Goal: Navigation & Orientation: Go to known website

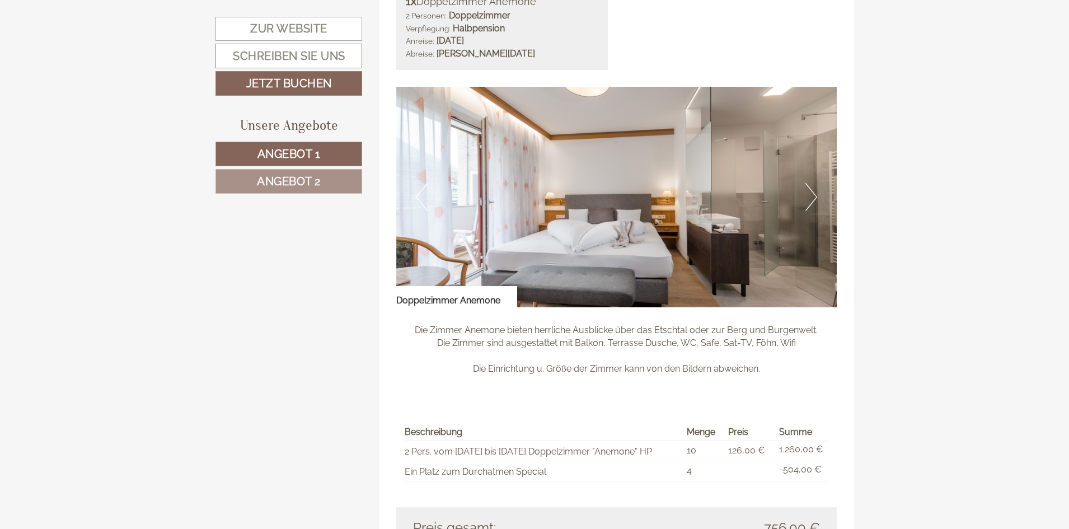
scroll to position [1512, 0]
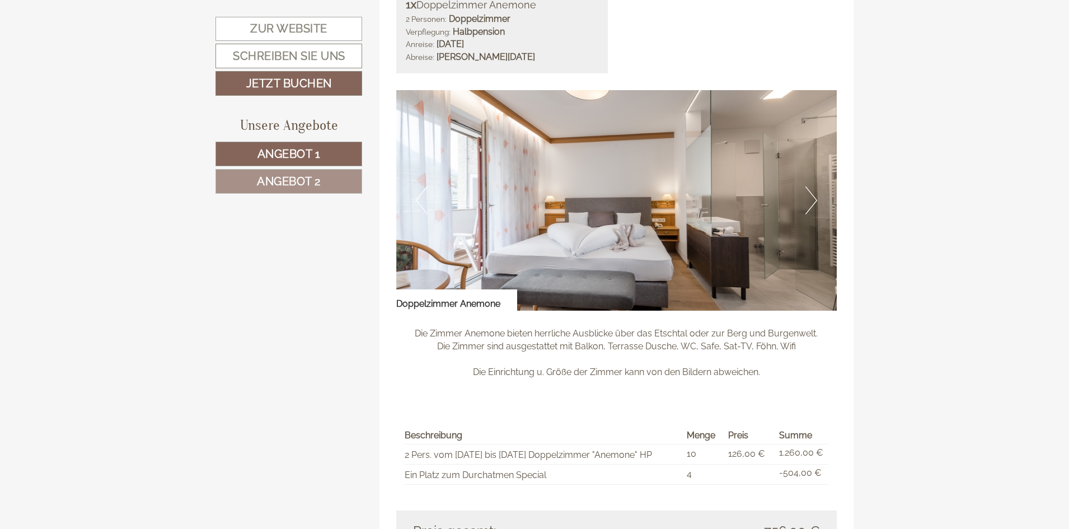
click at [816, 198] on button "Next" at bounding box center [812, 200] width 12 height 28
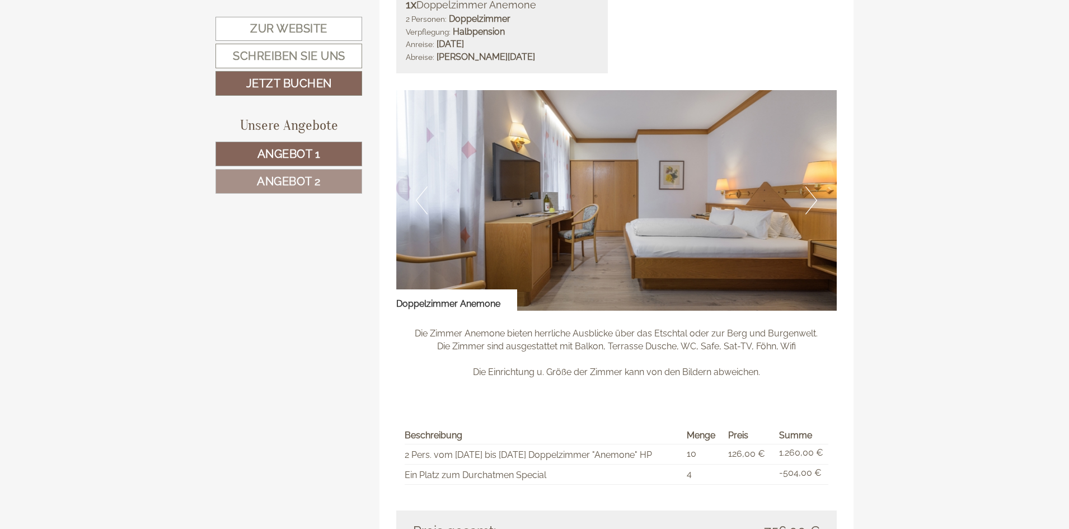
click at [816, 198] on button "Next" at bounding box center [812, 200] width 12 height 28
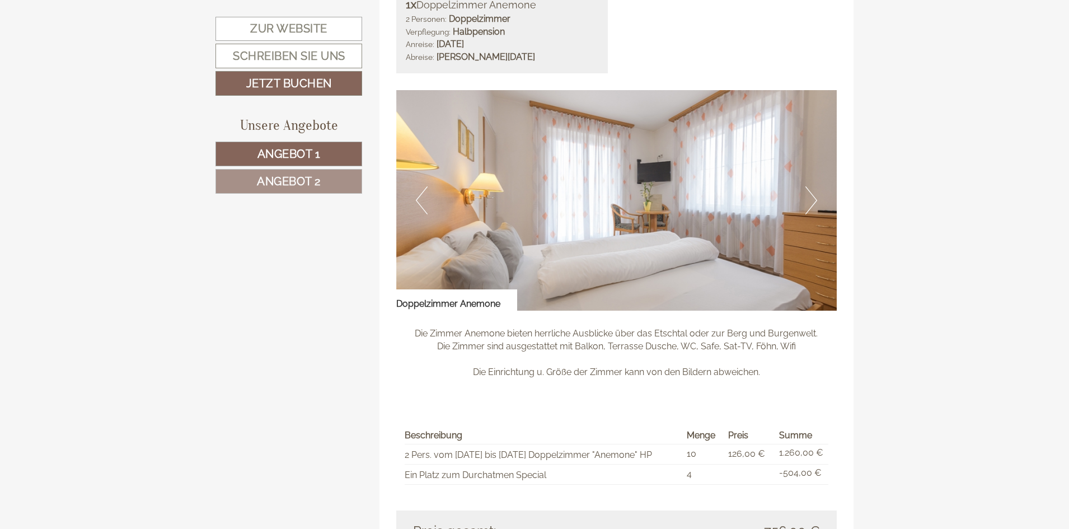
click at [816, 198] on button "Next" at bounding box center [812, 200] width 12 height 28
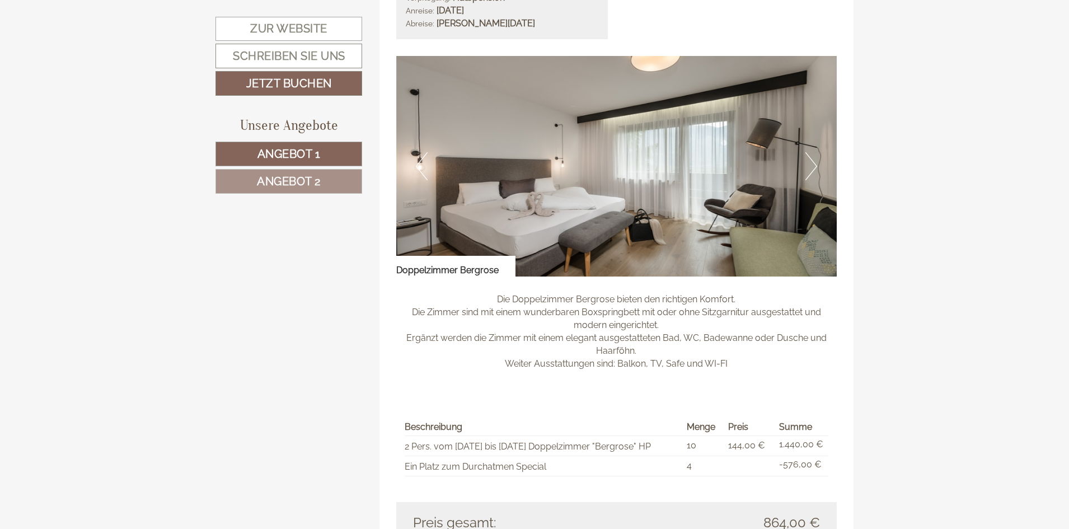
scroll to position [784, 0]
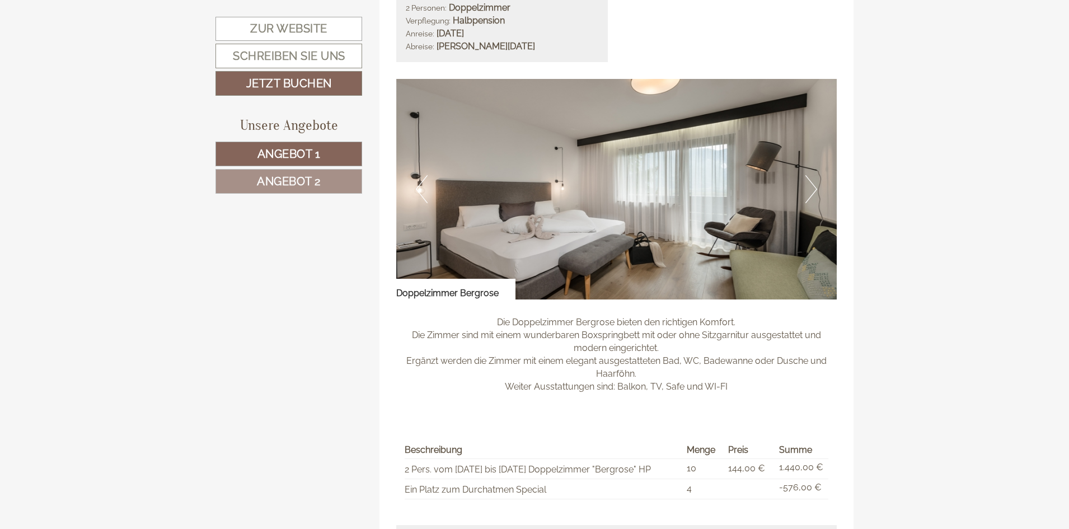
click at [811, 188] on button "Next" at bounding box center [812, 189] width 12 height 28
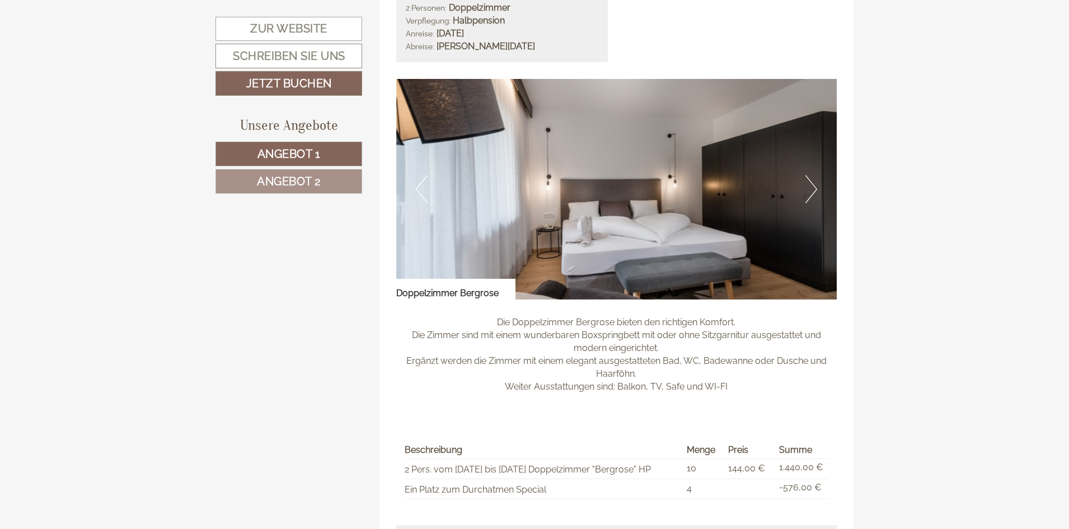
click at [811, 189] on button "Next" at bounding box center [812, 189] width 12 height 28
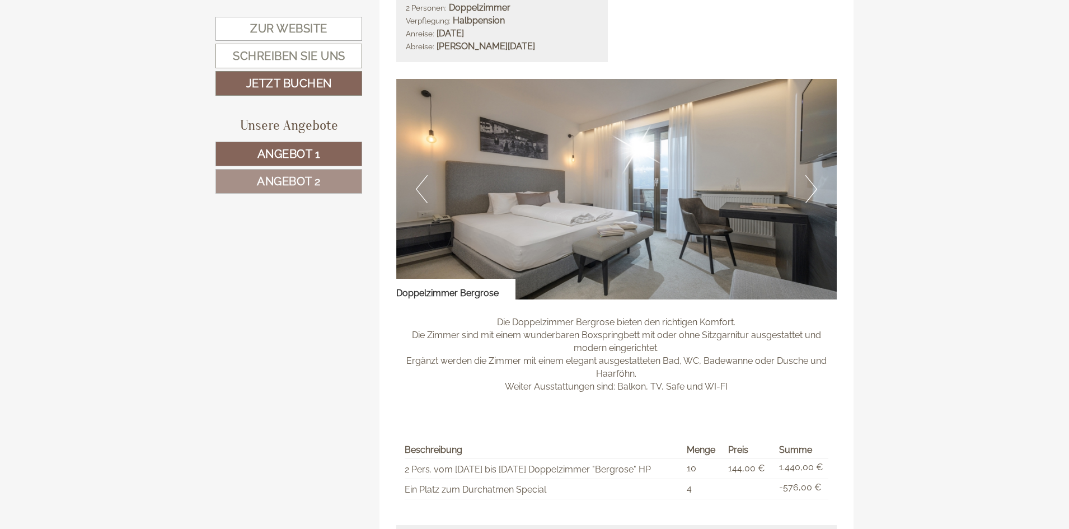
click at [812, 189] on button "Next" at bounding box center [812, 189] width 12 height 28
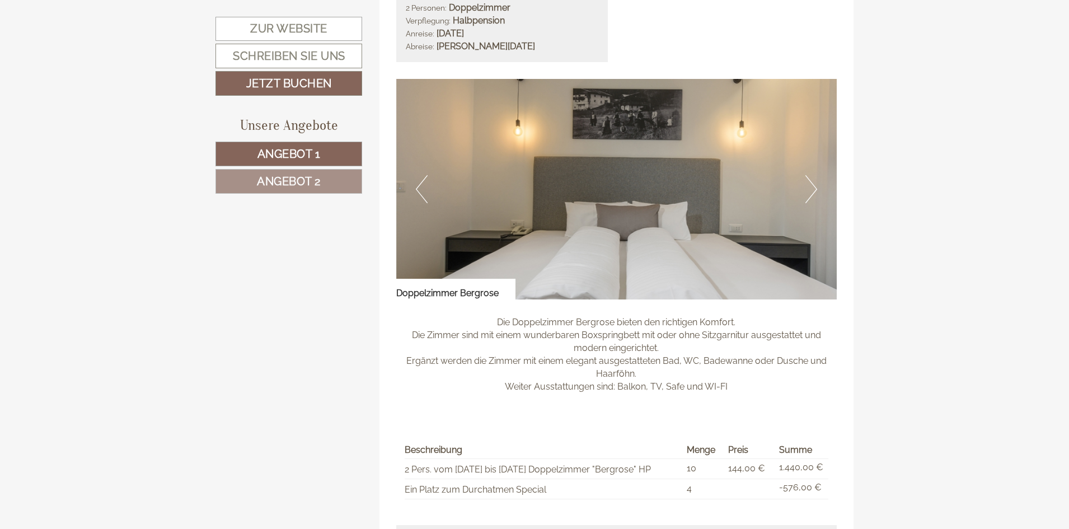
click at [812, 190] on button "Next" at bounding box center [812, 189] width 12 height 28
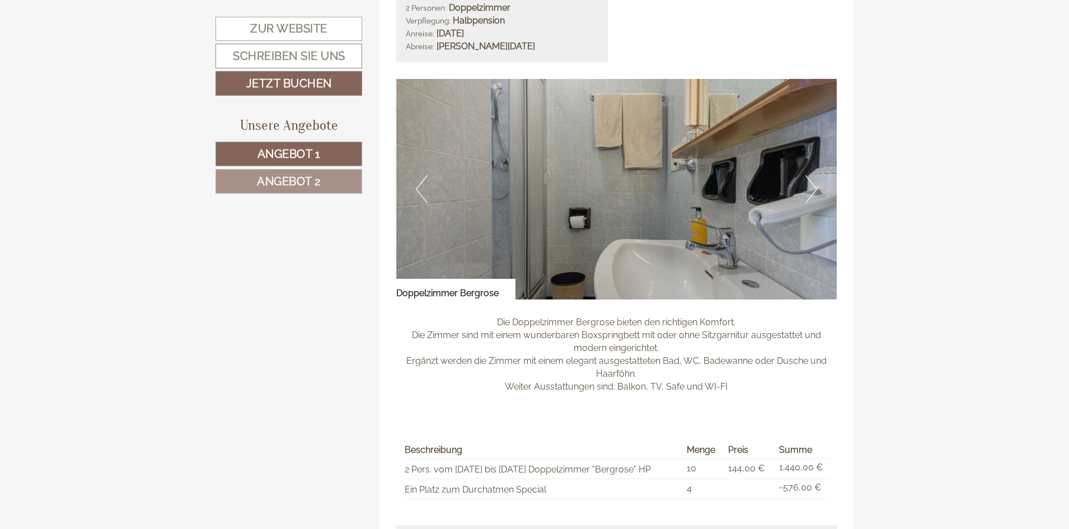
click at [812, 190] on button "Next" at bounding box center [812, 189] width 12 height 28
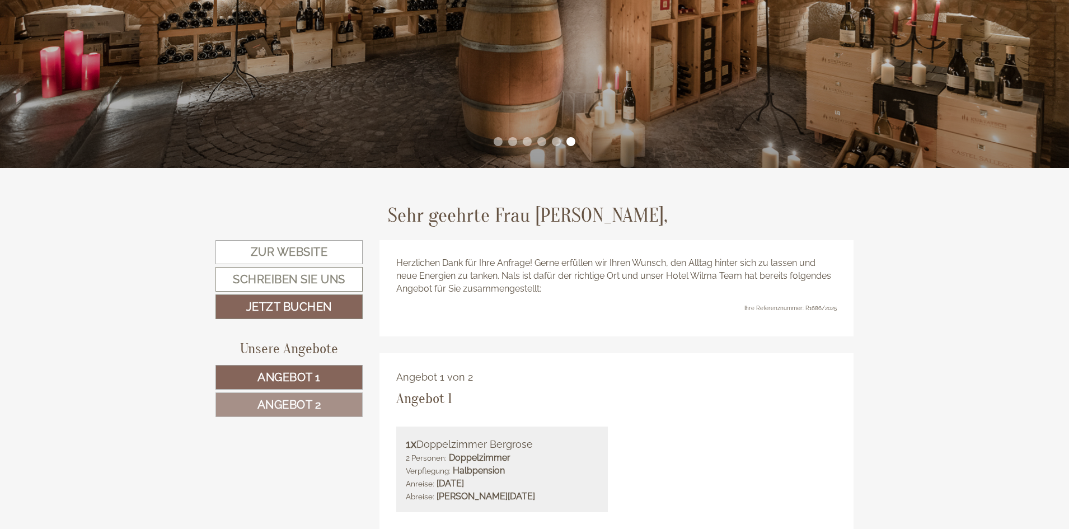
scroll to position [336, 0]
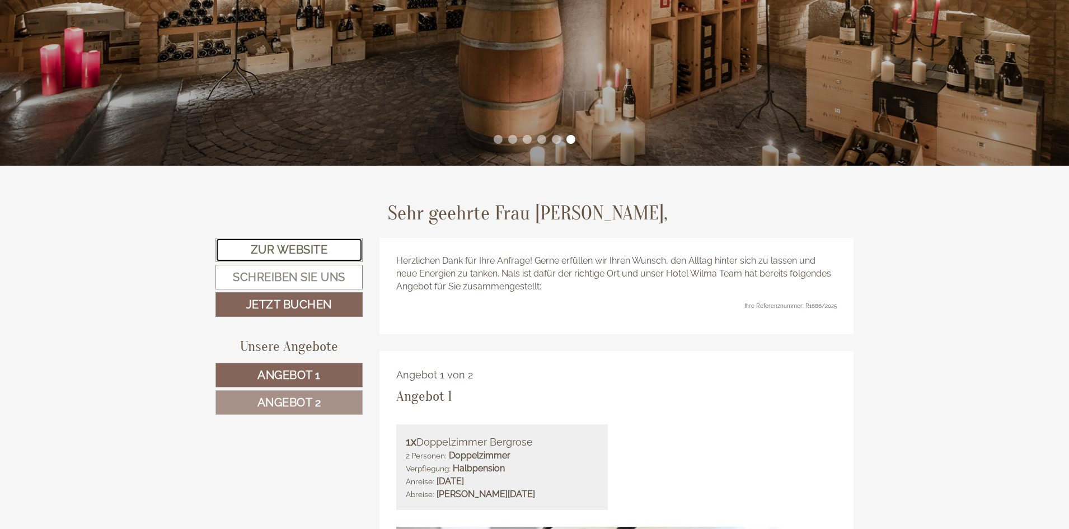
click at [322, 251] on link "Zur Website" at bounding box center [289, 250] width 147 height 24
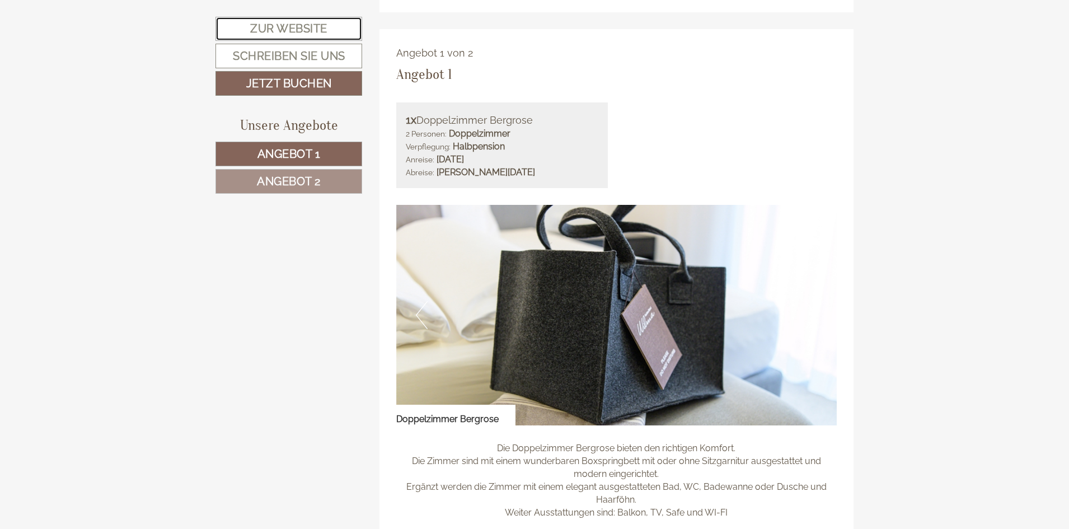
scroll to position [672, 0]
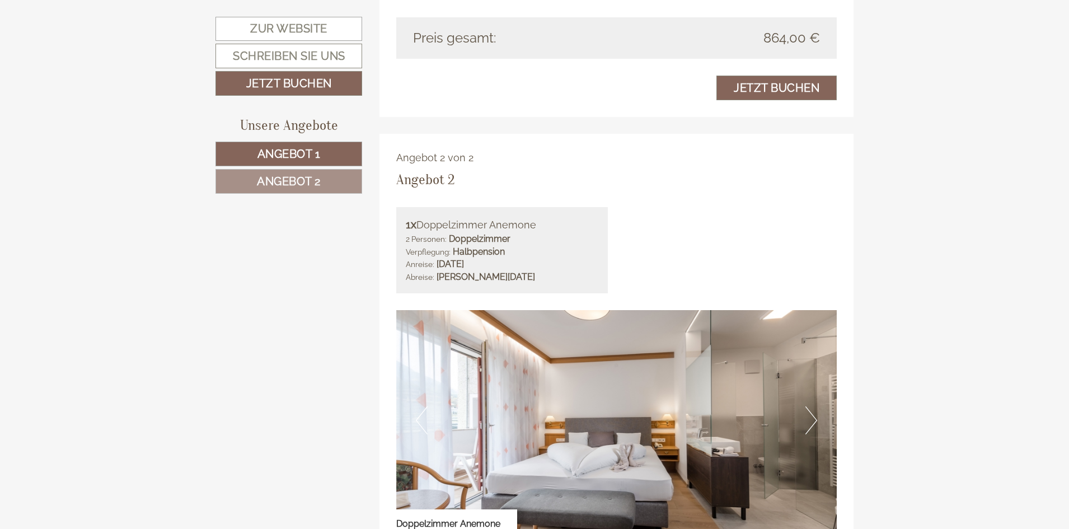
scroll to position [1288, 0]
